Goal: Check status

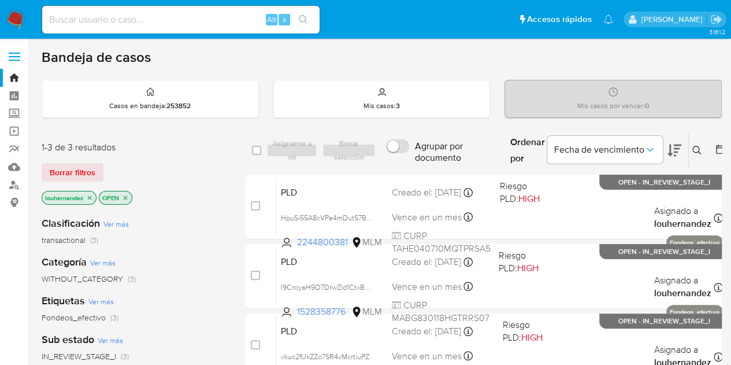
click at [488, 65] on div "Bandeja de casos" at bounding box center [382, 57] width 680 height 17
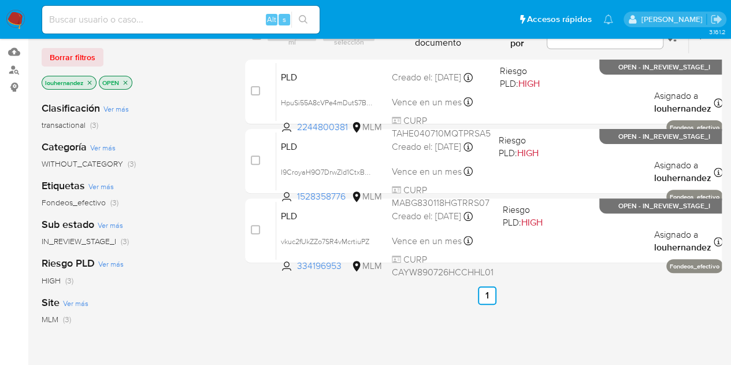
scroll to position [118, 0]
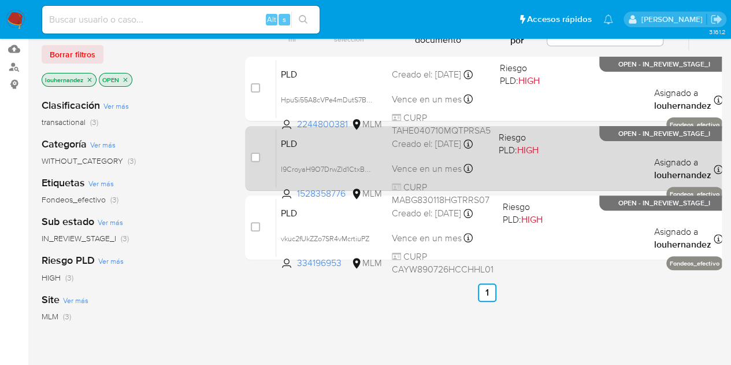
click at [417, 159] on div "PLD I9CroyaH9O7DrwZld1CtxBWB 1528358776 MLM Riesgo PLD: HIGH Creado el: 12/09/2…" at bounding box center [499, 158] width 447 height 58
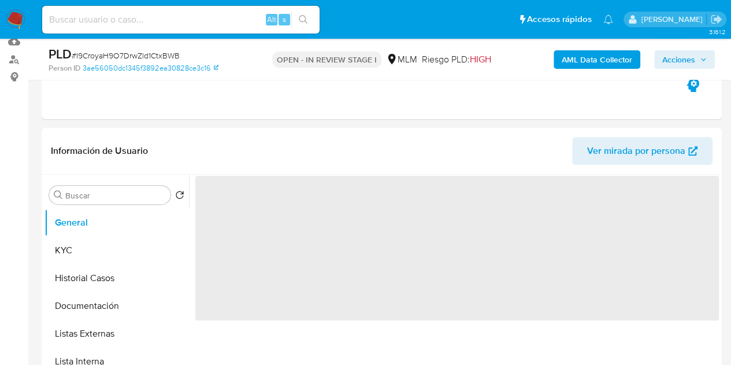
select select "10"
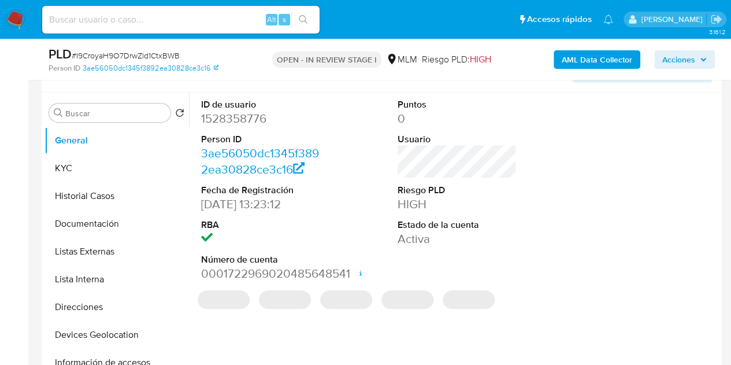
scroll to position [209, 0]
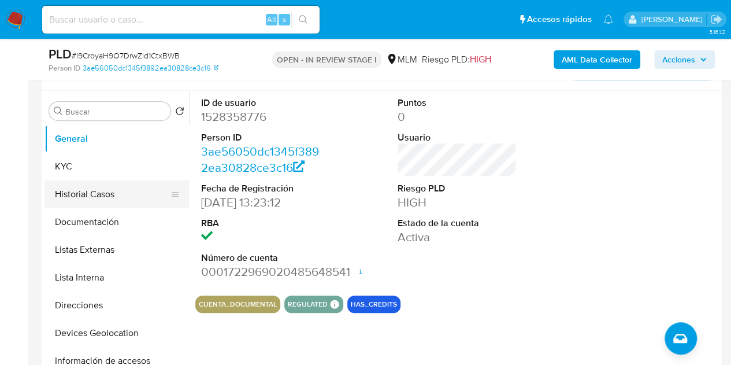
click at [112, 182] on button "Historial Casos" at bounding box center [112, 194] width 135 height 28
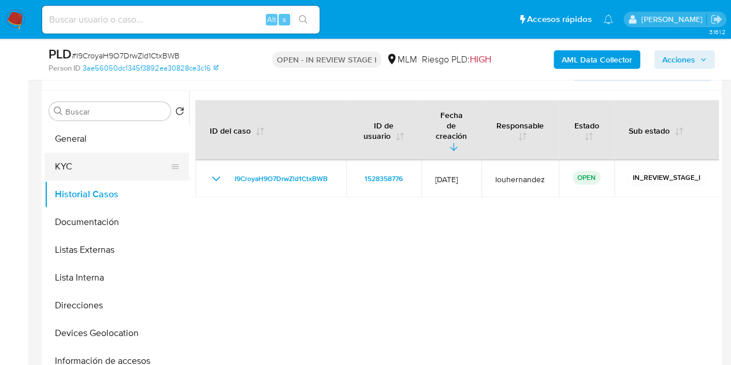
click at [112, 174] on button "KYC" at bounding box center [112, 167] width 135 height 28
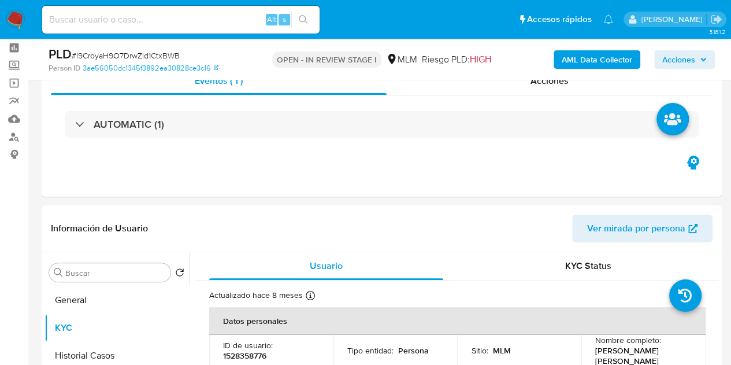
scroll to position [49, 0]
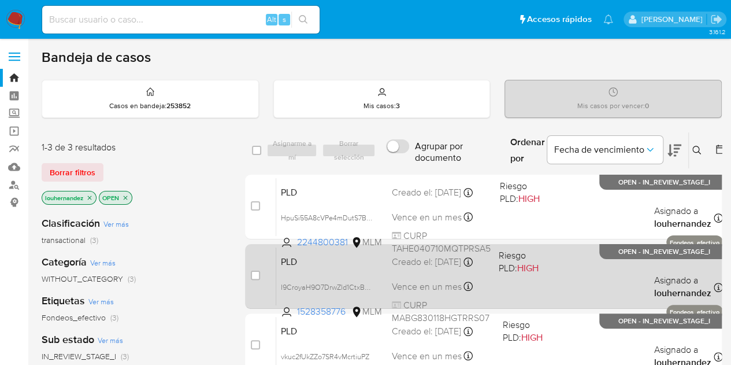
click at [424, 256] on div "Creado el: 12/09/2025 Creado el: 12/09/2025 02:12:24" at bounding box center [441, 262] width 98 height 13
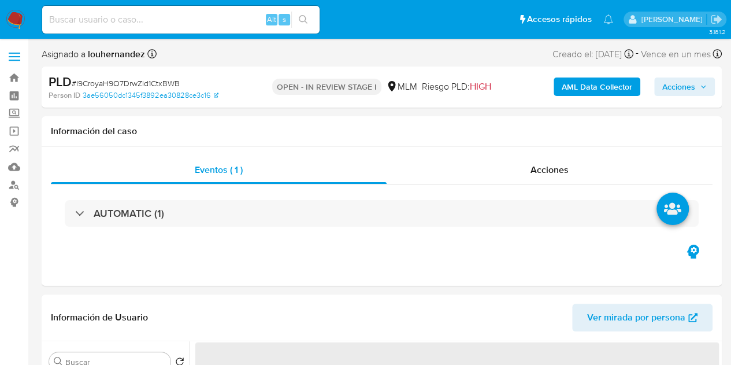
select select "10"
